Goal: Understand process/instructions: Learn how to perform a task or action

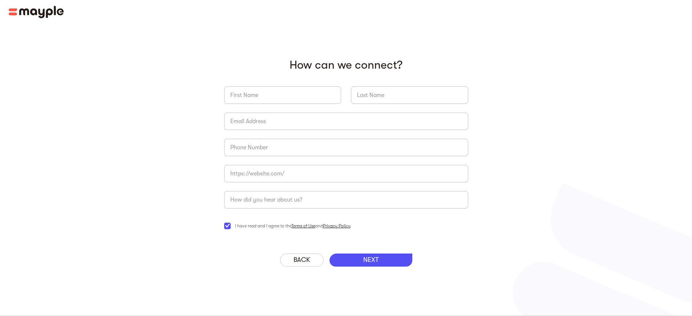
click at [346, 65] on p "‍ How can we connect?" at bounding box center [346, 65] width 244 height 14
click at [294, 226] on link "Terms of Use" at bounding box center [303, 225] width 24 height 5
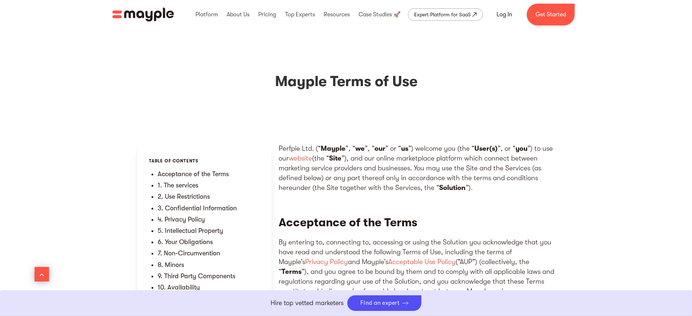
scroll to position [8904, 0]
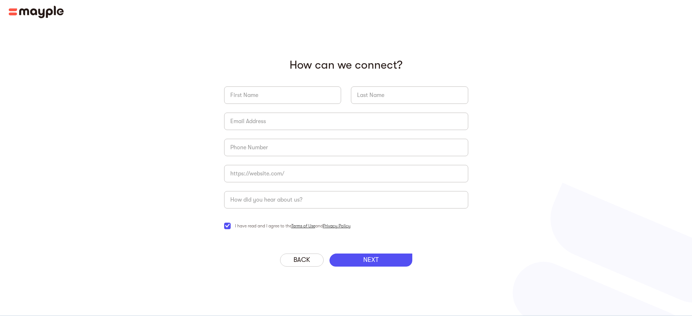
click at [294, 226] on link "Terms of Use" at bounding box center [303, 225] width 24 height 5
